Goal: Task Accomplishment & Management: Use online tool/utility

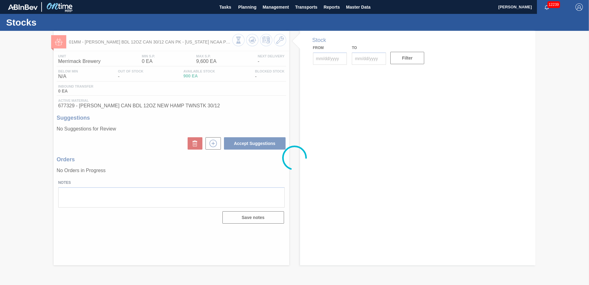
type input "[DATE]"
type input "10/21/2025"
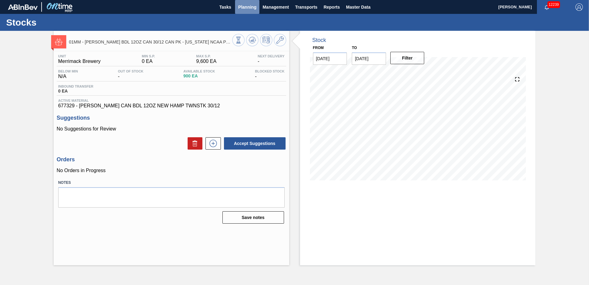
click at [245, 8] on span "Planning" at bounding box center [247, 6] width 18 height 7
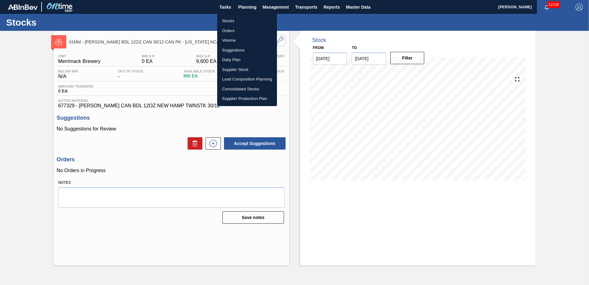
click at [236, 77] on li "Load Composition Planning" at bounding box center [247, 79] width 60 height 10
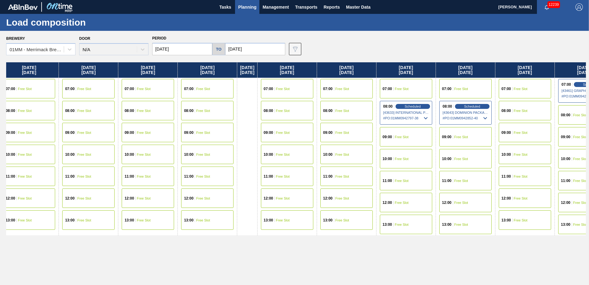
drag, startPoint x: 457, startPoint y: 162, endPoint x: 121, endPoint y: 163, distance: 336.7
click at [121, 163] on div "Wednesday 10/01/2025 07:00 Free Slot 08:00 Free Slot 10:00 Free Slot 11:00 Free…" at bounding box center [296, 171] width 580 height 219
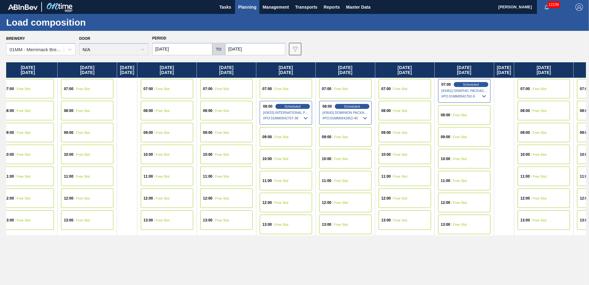
scroll to position [0, 452]
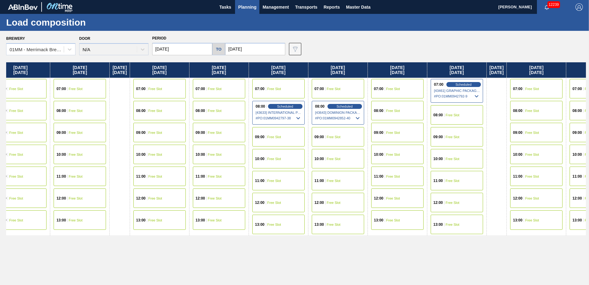
drag, startPoint x: 330, startPoint y: 165, endPoint x: 226, endPoint y: 165, distance: 104.1
click at [226, 165] on div "Wednesday 10/01/2025 07:00 Free Slot 08:00 Free Slot 10:00 Free Slot 11:00 Free…" at bounding box center [296, 171] width 580 height 219
click at [353, 106] on span "Scheduled" at bounding box center [345, 106] width 18 height 4
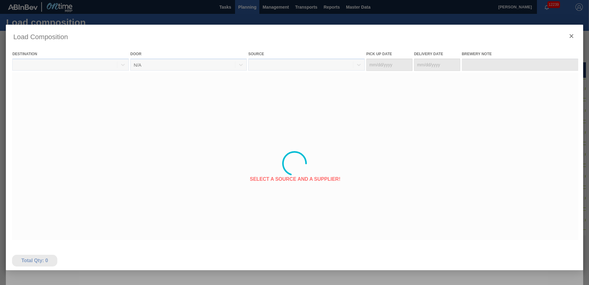
type Date "10/13/2025"
type Date "10/15/2025"
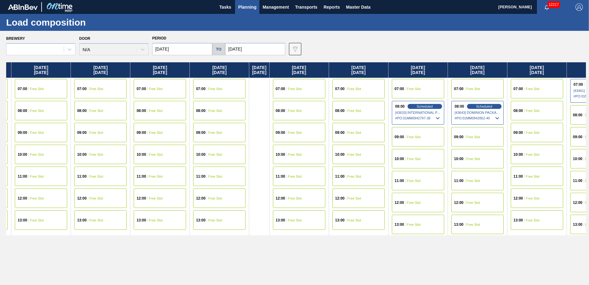
drag, startPoint x: 396, startPoint y: 237, endPoint x: 84, endPoint y: 239, distance: 312.4
click at [85, 239] on div "Wednesday 10/01/2025 07:00 Free Slot 08:00 Free Slot 10:00 Free Slot 11:00 Free…" at bounding box center [296, 171] width 580 height 219
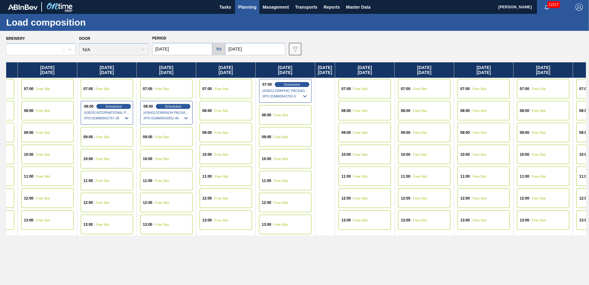
drag, startPoint x: 269, startPoint y: 252, endPoint x: 8, endPoint y: 252, distance: 261.5
click at [13, 252] on div "Wednesday 10/01/2025 07:00 Free Slot 08:00 Free Slot 10:00 Free Slot 11:00 Free…" at bounding box center [296, 171] width 580 height 219
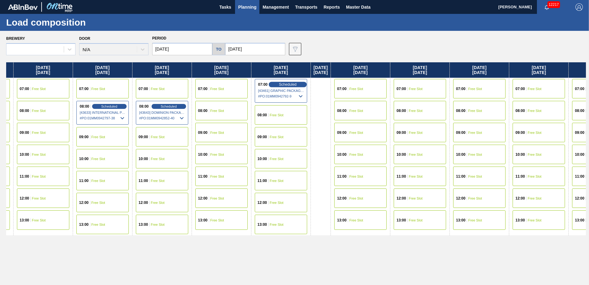
click at [296, 85] on span "Scheduled" at bounding box center [288, 84] width 18 height 4
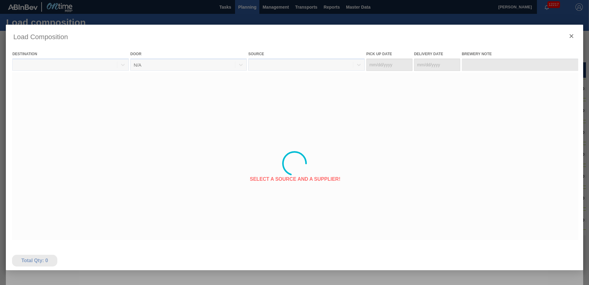
type Date "10/12/2025"
type Date "10/17/2025"
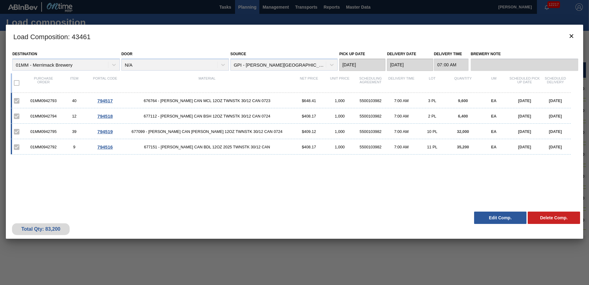
click at [469, 262] on div "Load Composition : 43461 Destination 01MM - Merrimack Brewery Door N/A Source G…" at bounding box center [294, 163] width 577 height 277
drag, startPoint x: 436, startPoint y: 160, endPoint x: 440, endPoint y: 162, distance: 5.0
click at [439, 161] on div "01MM0942793 40 794517 676764 - CARR CAN MCL 12OZ TWNSTK 30/12 CAN 0723 $648.41 …" at bounding box center [293, 147] width 565 height 108
click at [571, 34] on icon "botão de ícone" at bounding box center [571, 35] width 7 height 7
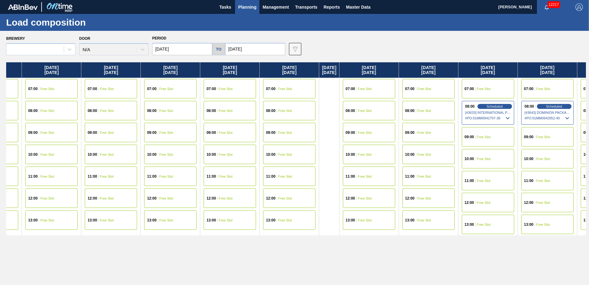
drag, startPoint x: 443, startPoint y: 247, endPoint x: 179, endPoint y: 247, distance: 263.4
click at [180, 247] on div "Wednesday 10/01/2025 07:00 Free Slot 08:00 Free Slot 10:00 Free Slot 11:00 Free…" at bounding box center [296, 171] width 580 height 219
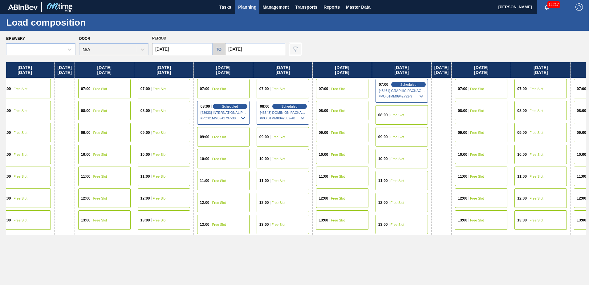
drag, startPoint x: 367, startPoint y: 245, endPoint x: 116, endPoint y: 245, distance: 251.0
click at [117, 245] on div "Wednesday 10/01/2025 07:00 Free Slot 08:00 Free Slot 10:00 Free Slot 11:00 Free…" at bounding box center [296, 171] width 580 height 219
click at [416, 83] on span "Scheduled" at bounding box center [407, 84] width 18 height 4
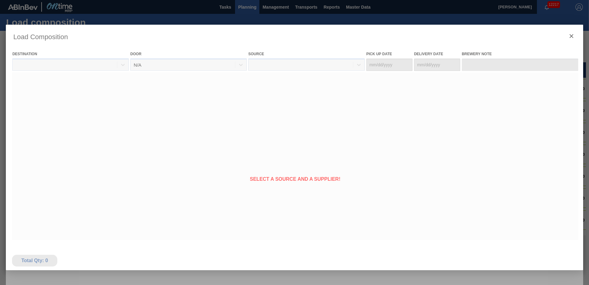
type Date "10/12/2025"
type Date "10/17/2025"
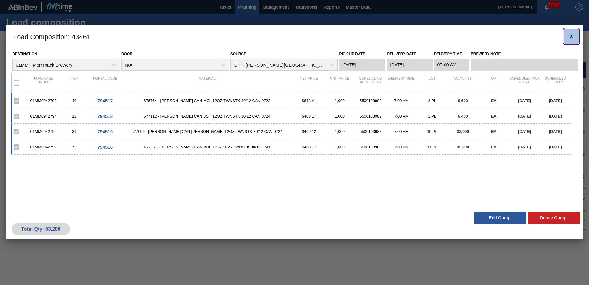
click at [572, 35] on icon "botão de ícone" at bounding box center [571, 35] width 7 height 7
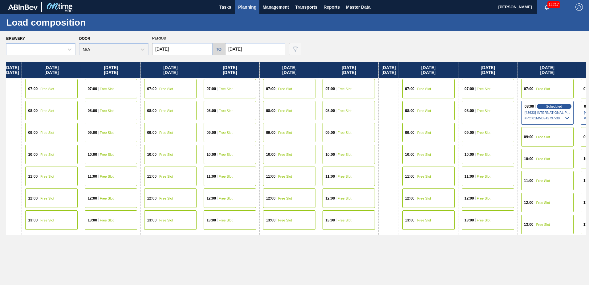
drag, startPoint x: 434, startPoint y: 176, endPoint x: 272, endPoint y: 181, distance: 161.8
click at [227, 177] on div "Wednesday 10/01/2025 07:00 Free Slot 08:00 Free Slot 10:00 Free Slot 11:00 Free…" at bounding box center [296, 171] width 580 height 219
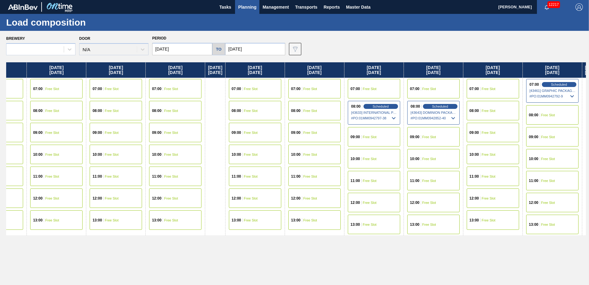
drag, startPoint x: 396, startPoint y: 196, endPoint x: 235, endPoint y: 196, distance: 161.1
click at [235, 196] on div "Wednesday 10/01/2025 07:00 Free Slot 08:00 Free Slot 10:00 Free Slot 11:00 Free…" at bounding box center [296, 171] width 580 height 219
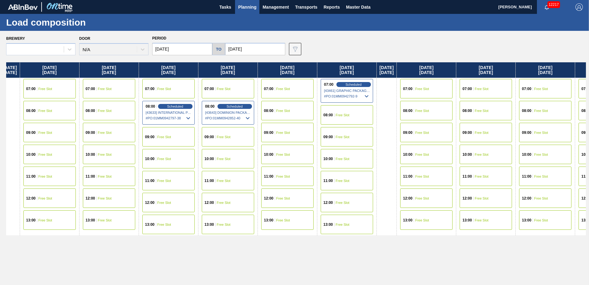
scroll to position [0, 562]
drag, startPoint x: 445, startPoint y: 184, endPoint x: 262, endPoint y: 179, distance: 183.0
click at [262, 179] on div "Wednesday 10/01/2025 07:00 Free Slot 08:00 Free Slot 10:00 Free Slot 11:00 Free…" at bounding box center [296, 171] width 580 height 219
click at [361, 85] on span "Scheduled" at bounding box center [353, 84] width 18 height 4
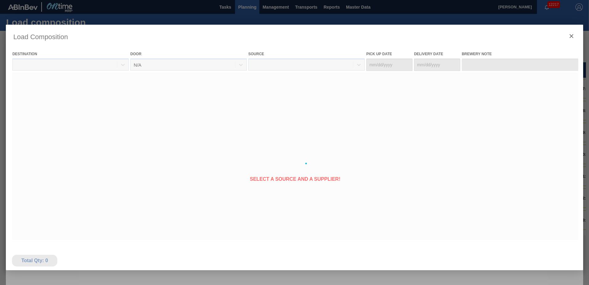
type Date "10/12/2025"
type Date "10/17/2025"
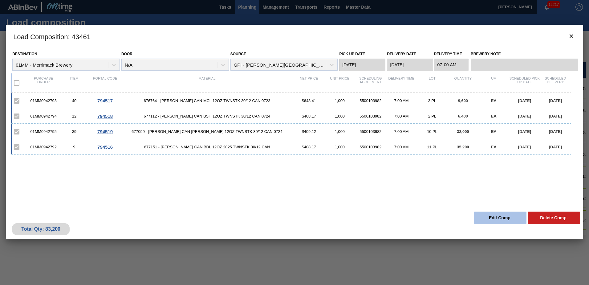
click at [499, 217] on button "Edit Comp." at bounding box center [500, 217] width 52 height 12
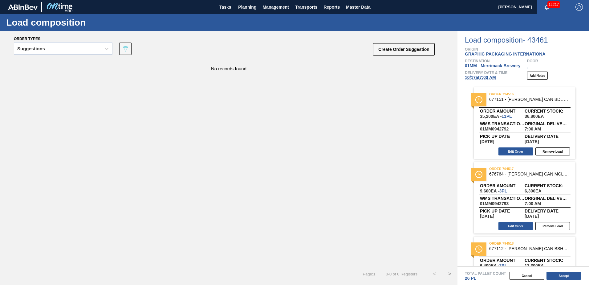
click at [485, 78] on span "10/17 at 7:00 AM" at bounding box center [480, 77] width 31 height 5
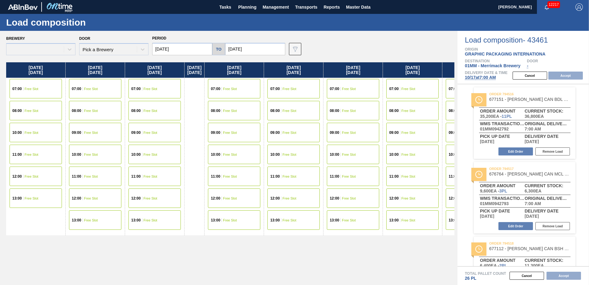
type input "10/17/2025"
type input "10/24/2025"
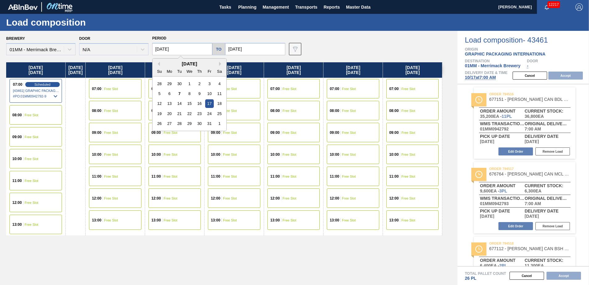
click at [194, 51] on input "10/17/2025" at bounding box center [182, 49] width 60 height 12
click at [170, 104] on div "13" at bounding box center [169, 103] width 8 height 8
type input "10/13/2025"
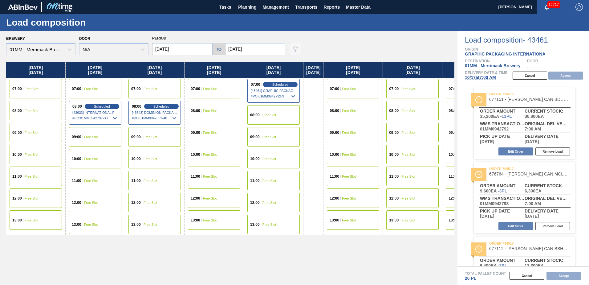
click at [28, 90] on span "Free Slot" at bounding box center [32, 89] width 14 height 4
click at [564, 76] on button "Accept" at bounding box center [565, 75] width 34 height 8
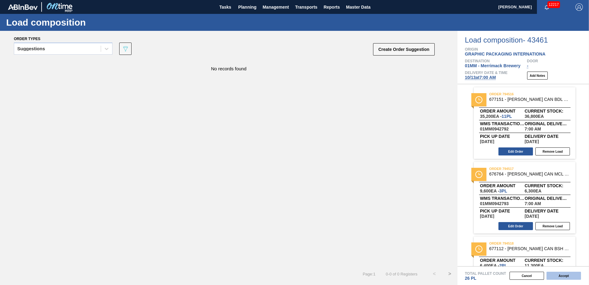
click at [563, 275] on button "Accept" at bounding box center [563, 275] width 34 height 8
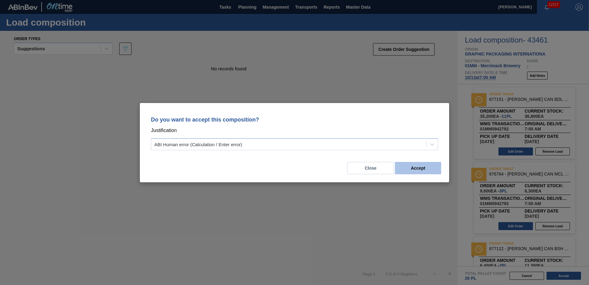
click at [420, 167] on button "Accept" at bounding box center [418, 168] width 46 height 12
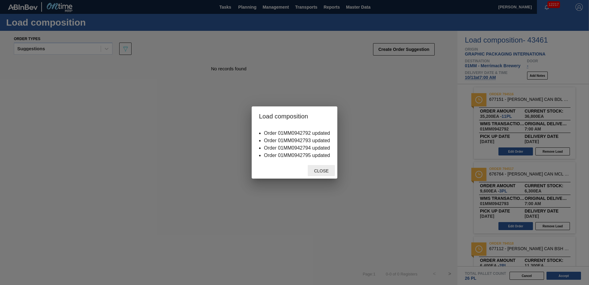
click at [319, 171] on span "Close" at bounding box center [321, 170] width 24 height 5
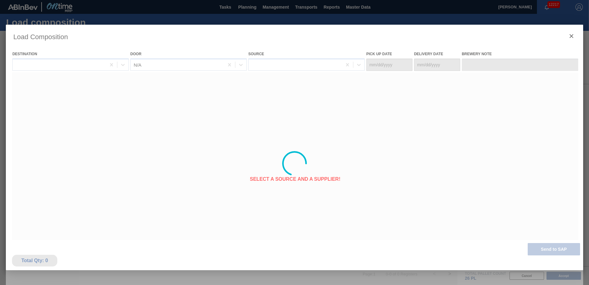
type Date "10/08/2025"
type Date "10/13/2025"
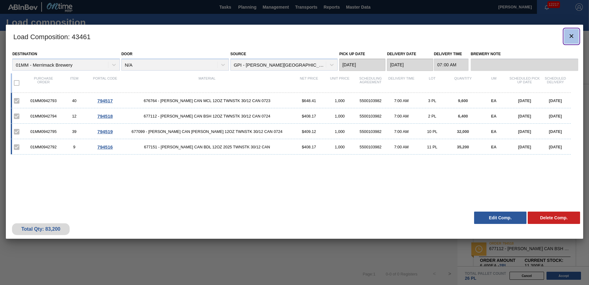
click at [574, 37] on icon "botão de ícone" at bounding box center [571, 35] width 7 height 7
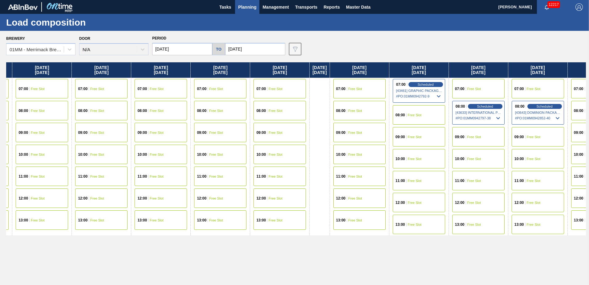
drag, startPoint x: 498, startPoint y: 252, endPoint x: 241, endPoint y: 252, distance: 256.6
click at [241, 252] on div "Wednesday 10/01/2025 07:00 Free Slot 08:00 Free Slot 10:00 Free Slot 11:00 Free…" at bounding box center [296, 171] width 580 height 219
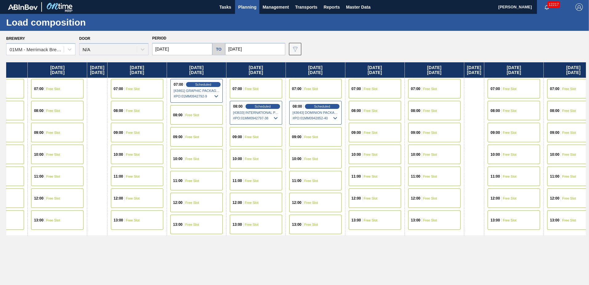
drag, startPoint x: 416, startPoint y: 252, endPoint x: 189, endPoint y: 236, distance: 227.3
click at [189, 236] on div "Wednesday 10/01/2025 07:00 Free Slot 08:00 Free Slot 10:00 Free Slot 11:00 Free…" at bounding box center [296, 171] width 580 height 219
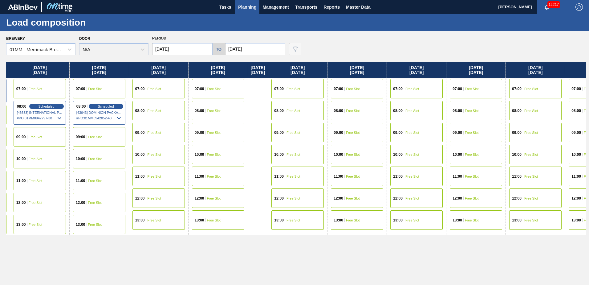
scroll to position [0, 691]
drag, startPoint x: 416, startPoint y: 251, endPoint x: 194, endPoint y: 229, distance: 222.2
click at [194, 229] on div "Wednesday 10/01/2025 07:00 Free Slot 08:00 Free Slot 10:00 Free Slot 11:00 Free…" at bounding box center [296, 171] width 580 height 219
click at [221, 89] on span "Free Slot" at bounding box center [214, 89] width 14 height 4
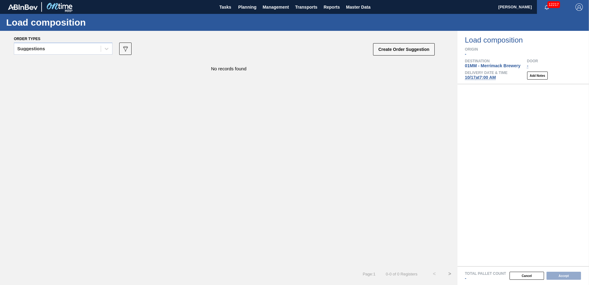
click at [490, 78] on span "10/17 at 7:00 AM" at bounding box center [480, 77] width 31 height 5
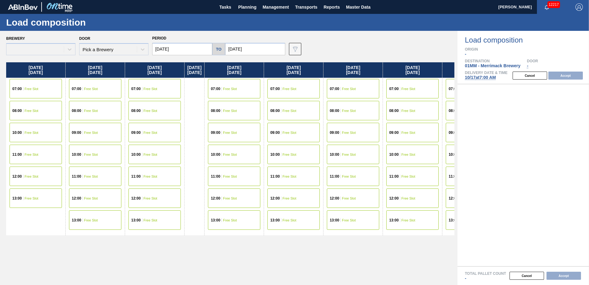
type input "10/17/2025"
type input "10/24/2025"
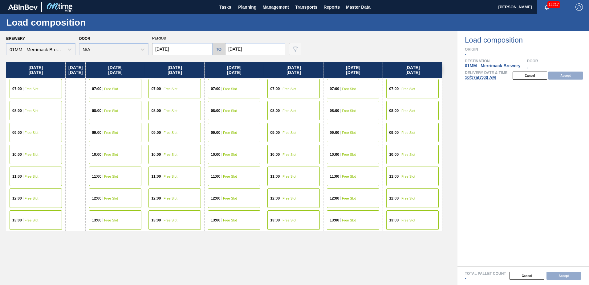
click at [118, 87] on span "Free Slot" at bounding box center [111, 89] width 14 height 4
click at [570, 77] on button "Accept" at bounding box center [565, 75] width 34 height 8
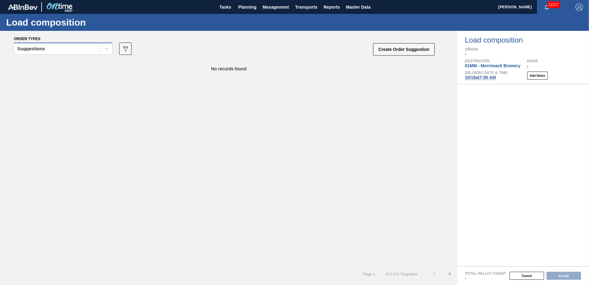
click at [67, 51] on div "Suggestions" at bounding box center [57, 48] width 87 height 9
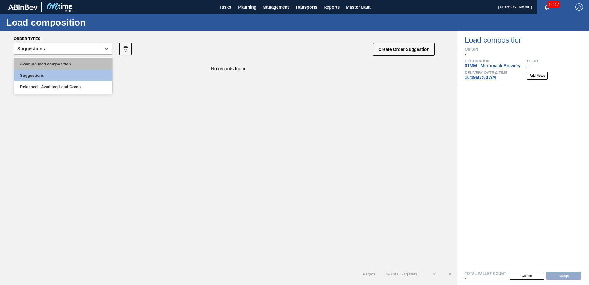
click at [57, 63] on div "Awaiting load composition" at bounding box center [63, 63] width 99 height 11
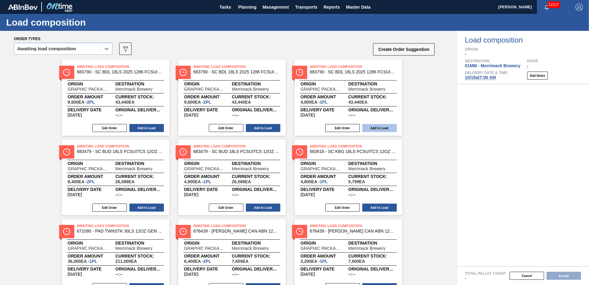
click at [381, 128] on button "Add to Load" at bounding box center [379, 128] width 34 height 8
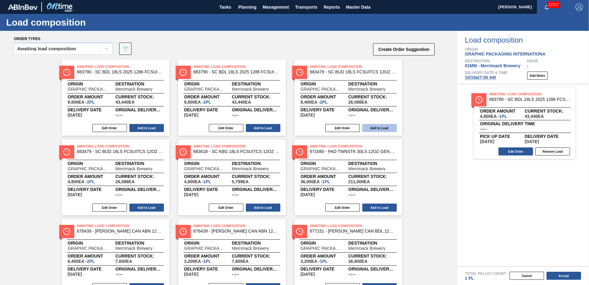
click at [380, 126] on button "Add to Load" at bounding box center [379, 128] width 34 height 8
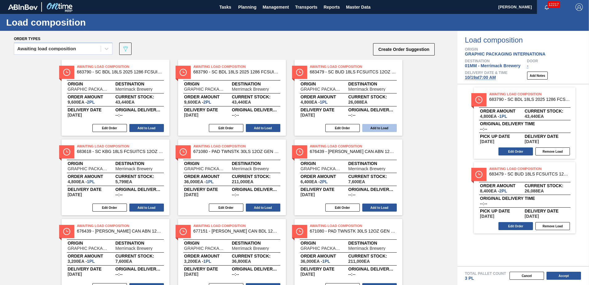
click at [378, 126] on button "Add to Load" at bounding box center [379, 128] width 34 height 8
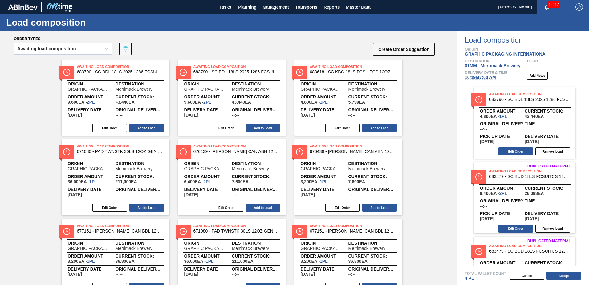
click at [378, 126] on button "Add to Load" at bounding box center [379, 128] width 34 height 8
click at [377, 126] on button "Add to Load" at bounding box center [379, 128] width 34 height 8
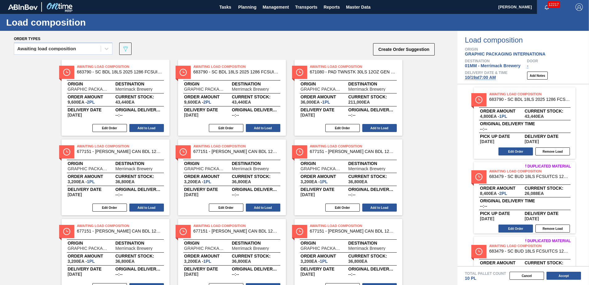
click at [377, 126] on button "Add to Load" at bounding box center [379, 128] width 34 height 8
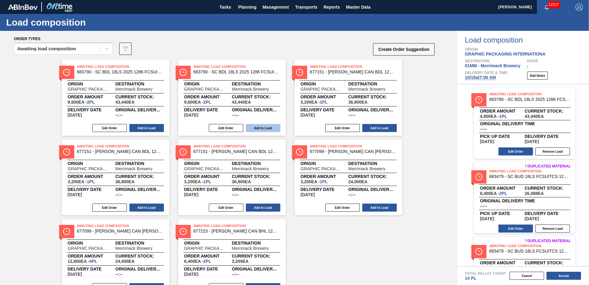
click at [257, 127] on button "Add to Load" at bounding box center [263, 128] width 34 height 8
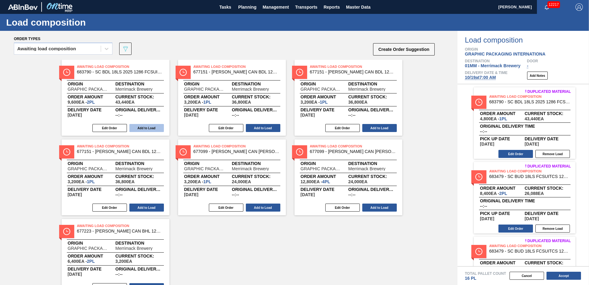
click at [139, 126] on button "Add to Load" at bounding box center [146, 128] width 34 height 8
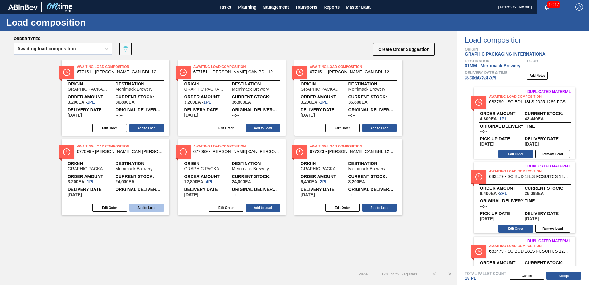
click at [137, 204] on button "Add to Load" at bounding box center [146, 207] width 34 height 8
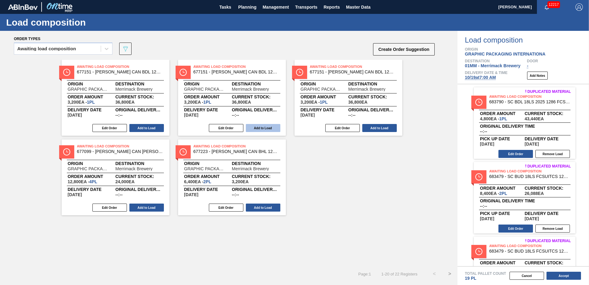
click at [264, 125] on button "Add to Load" at bounding box center [263, 128] width 34 height 8
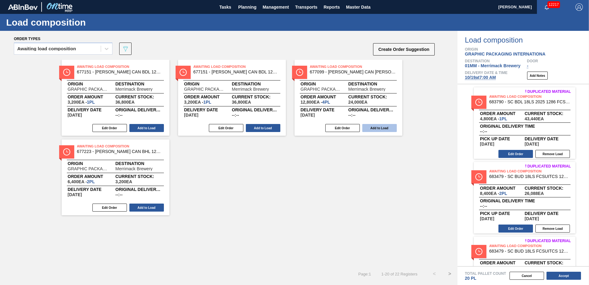
click at [380, 130] on button "Add to Load" at bounding box center [379, 128] width 34 height 8
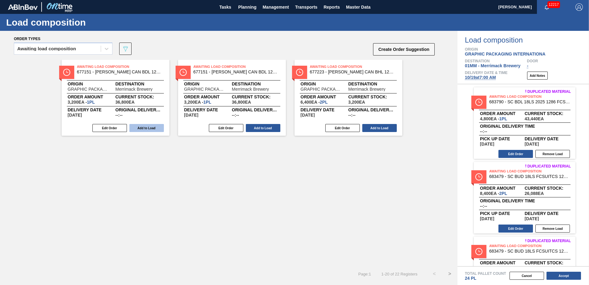
click at [145, 127] on button "Add to Load" at bounding box center [146, 128] width 34 height 8
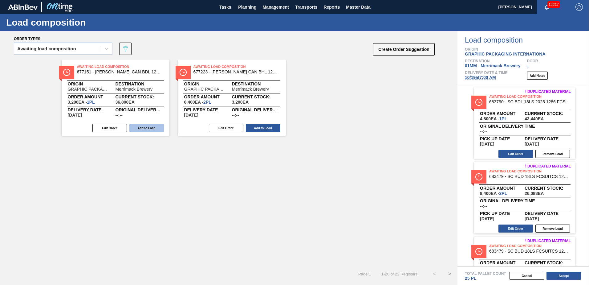
click at [146, 128] on button "Add to Load" at bounding box center [146, 128] width 34 height 8
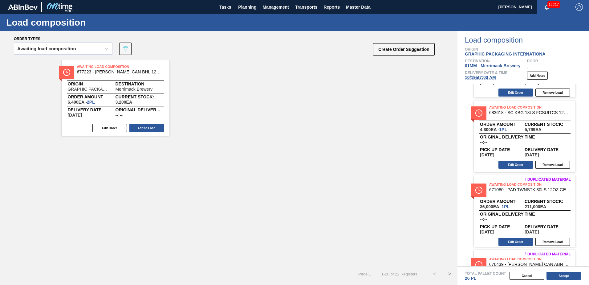
scroll to position [277, 0]
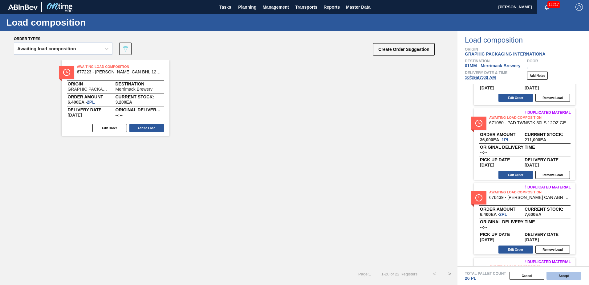
click at [562, 273] on button "Accept" at bounding box center [563, 275] width 34 height 8
